Goal: Task Accomplishment & Management: Use online tool/utility

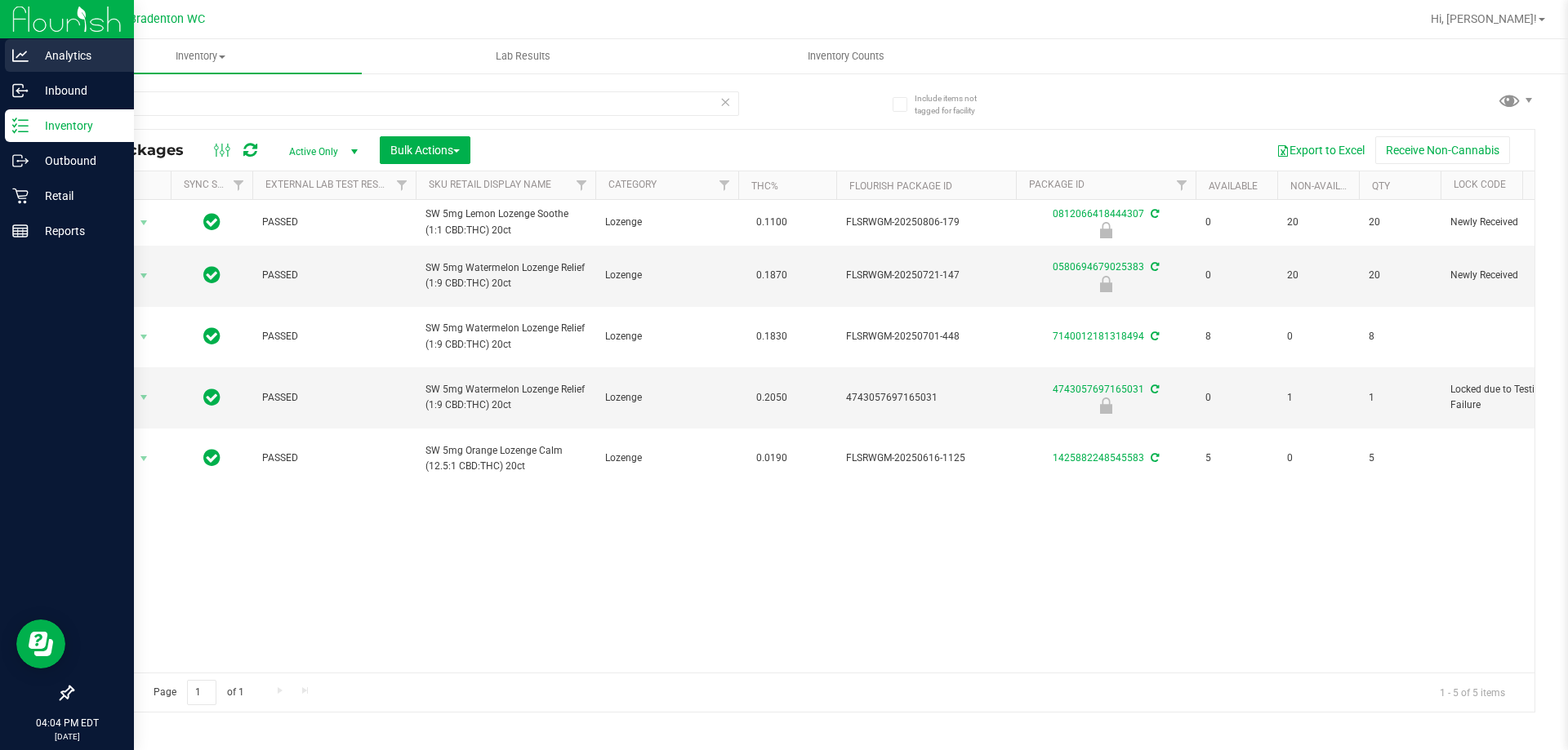
drag, startPoint x: 145, startPoint y: 108, endPoint x: 0, endPoint y: 56, distance: 154.0
click at [0, 58] on div "Analytics Inbound Inventory Outbound Retail Reports 04:04 PM EDT [DATE] 08/26 B…" at bounding box center [784, 375] width 1568 height 750
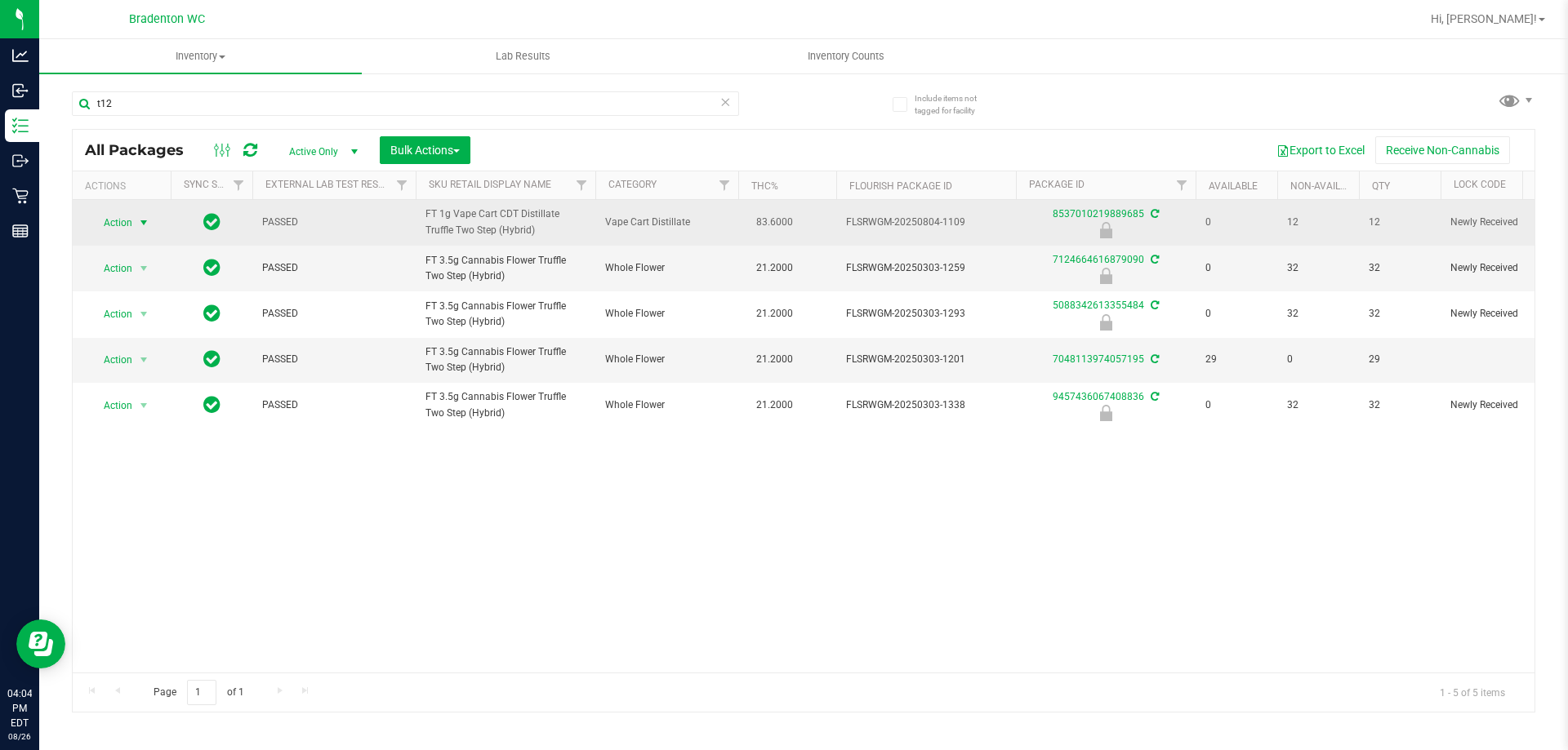
type input "t12"
click at [113, 220] on span "Action" at bounding box center [111, 223] width 44 height 23
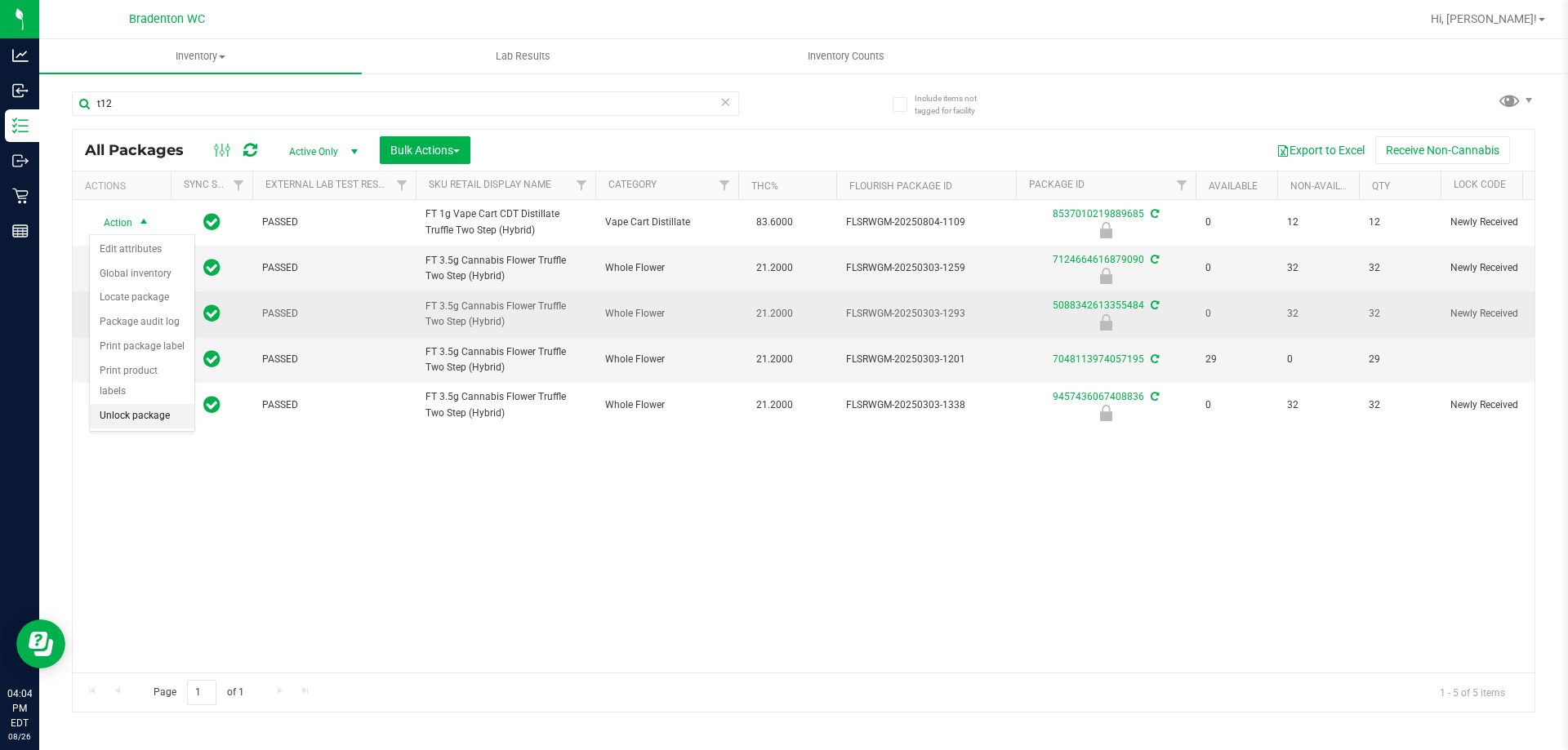
click at [133, 404] on li "Unlock package" at bounding box center [142, 416] width 105 height 24
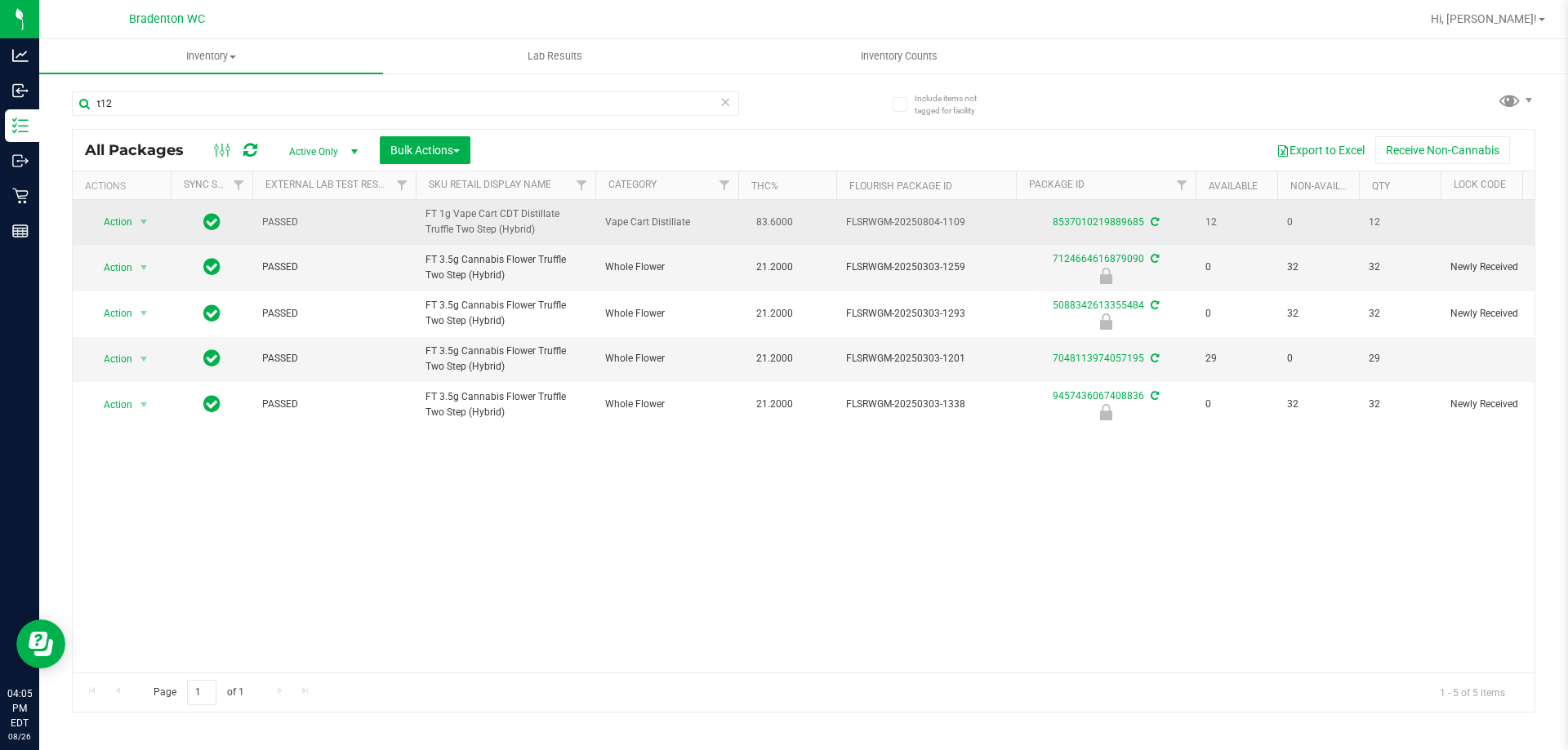
click at [75, 206] on td "Action Action Adjust qty Create package Edit attributes Global inventory Locate…" at bounding box center [122, 222] width 98 height 45
click at [112, 220] on span "Action" at bounding box center [111, 222] width 44 height 23
